Goal: Task Accomplishment & Management: Complete application form

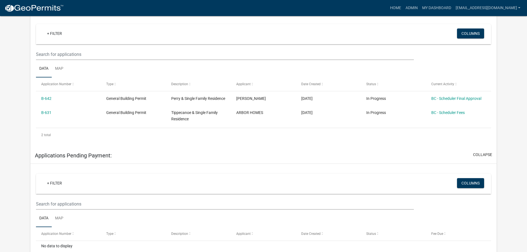
scroll to position [111, 0]
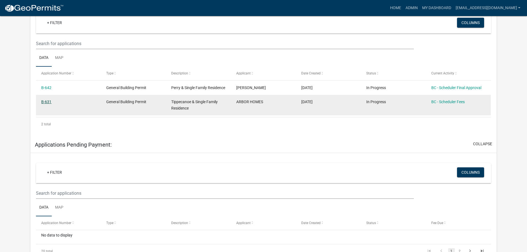
click at [49, 104] on link "B-631" at bounding box center [46, 102] width 10 height 4
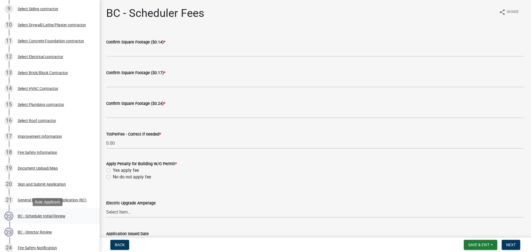
scroll to position [194, 0]
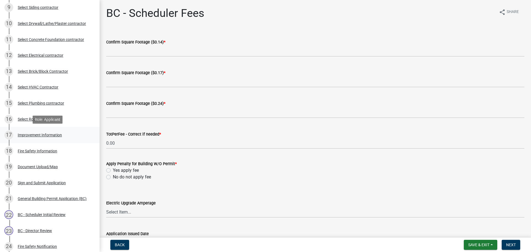
click at [47, 133] on div "Improvement Information" at bounding box center [40, 135] width 44 height 4
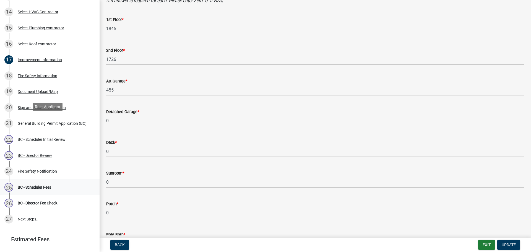
scroll to position [277, 0]
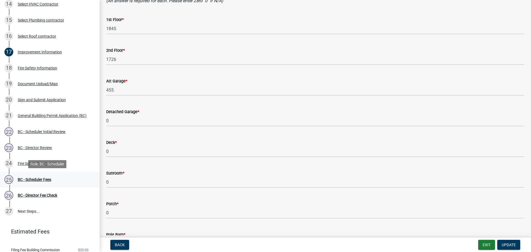
click at [38, 178] on div "BC - Scheduler Fees" at bounding box center [34, 180] width 33 height 4
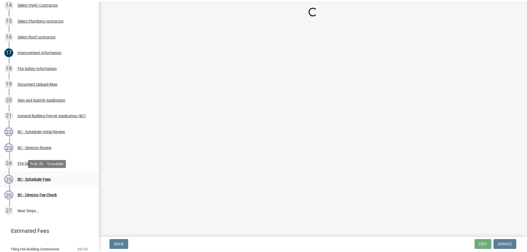
scroll to position [0, 0]
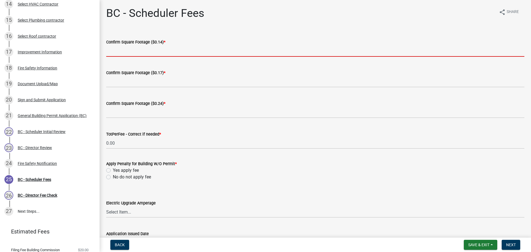
click at [139, 51] on input "text" at bounding box center [315, 50] width 418 height 11
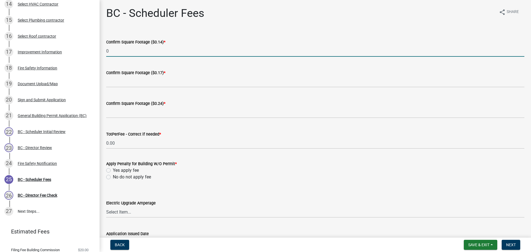
type input "0"
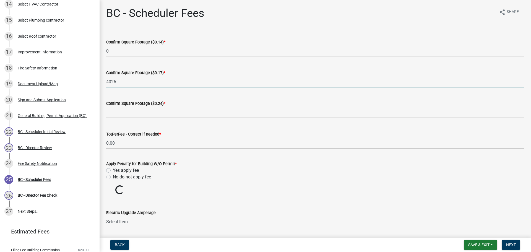
type input "4026"
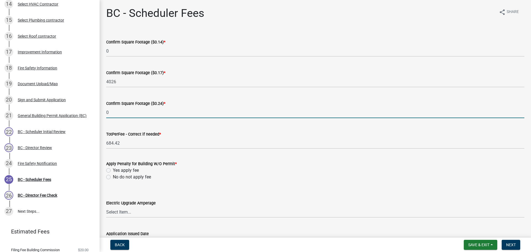
type input "0"
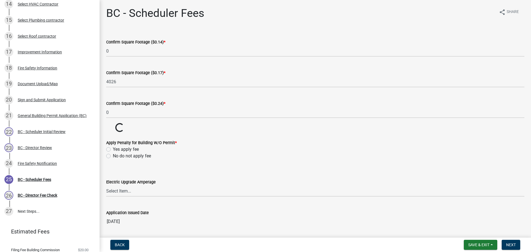
click at [109, 177] on wm-data-entity-input-list "Confirm Square Footage ($0.14) * 0 Confirm Square Footage ($0.17) * 4026 Confir…" at bounding box center [315, 131] width 418 height 200
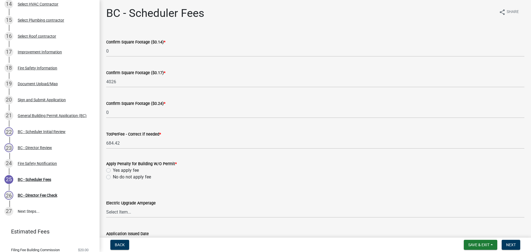
click at [113, 176] on label "No do not apply fee" at bounding box center [132, 177] width 38 height 7
click at [113, 176] on input "No do not apply fee" at bounding box center [115, 176] width 4 height 4
radio input "true"
click at [512, 244] on span "Next" at bounding box center [511, 245] width 10 height 4
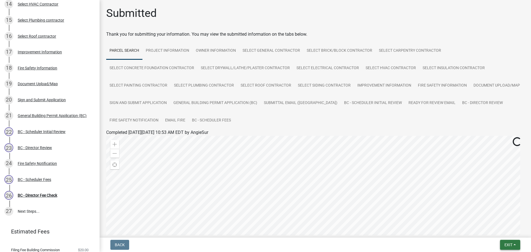
click at [514, 243] on button "Exit" at bounding box center [510, 245] width 20 height 10
click at [497, 230] on button "Save & Exit" at bounding box center [498, 230] width 44 height 13
